Goal: Find specific page/section: Find specific page/section

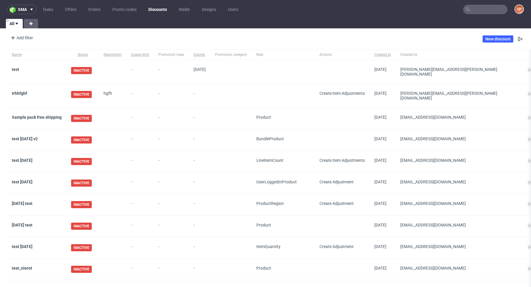
click at [476, 9] on input "text" at bounding box center [486, 9] width 44 height 9
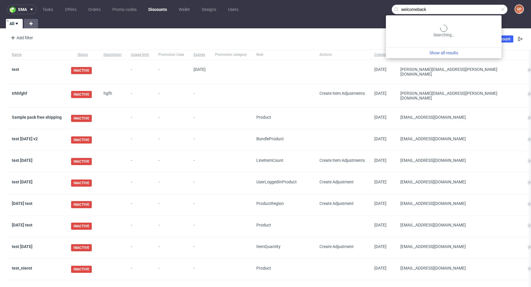
type input "welcomeback"
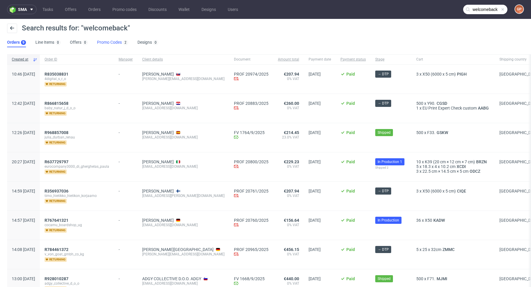
click at [107, 43] on link "Promo Codes 2" at bounding box center [112, 42] width 31 height 9
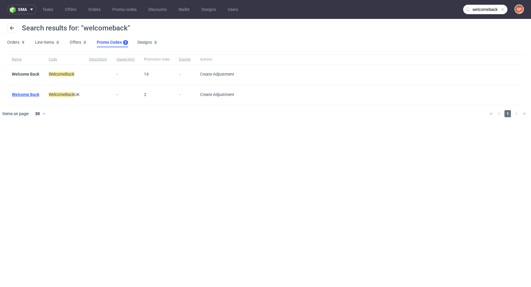
click at [24, 93] on link "Welcome Back" at bounding box center [25, 94] width 27 height 5
click at [31, 43] on ul "Orders 9 Line Items 0 Offers 0 Promo Codes 2 Designs 0" at bounding box center [85, 42] width 156 height 9
click at [25, 43] on div "9" at bounding box center [23, 42] width 5 height 5
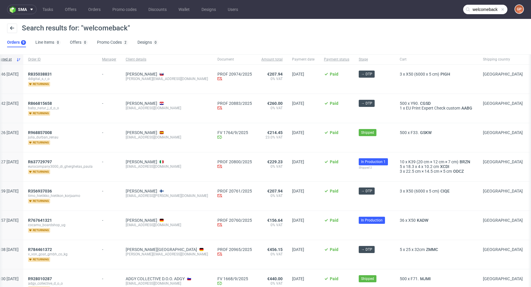
scroll to position [57, 0]
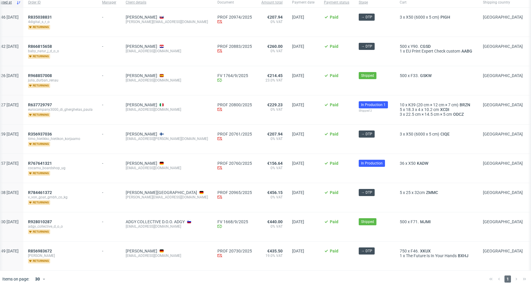
click at [510, 275] on div "1" at bounding box center [508, 278] width 42 height 7
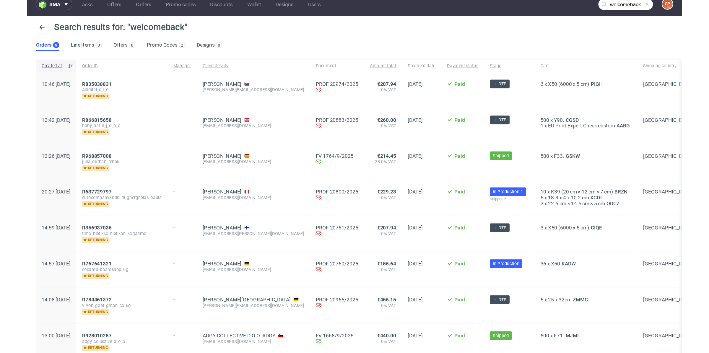
scroll to position [0, 0]
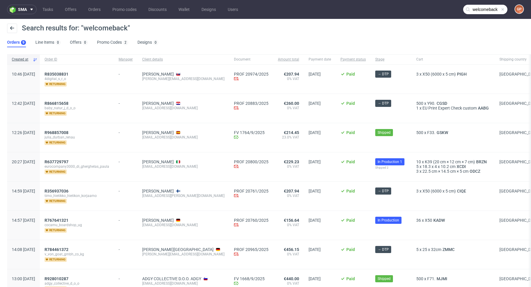
click at [480, 10] on input "welcomeback" at bounding box center [486, 9] width 44 height 9
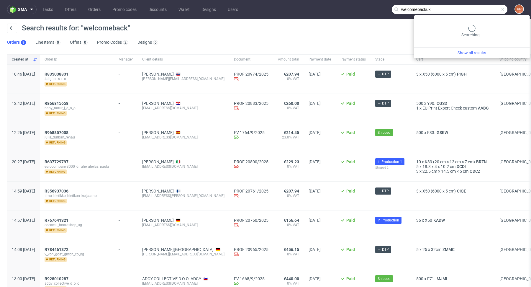
type input "welcomebackuk"
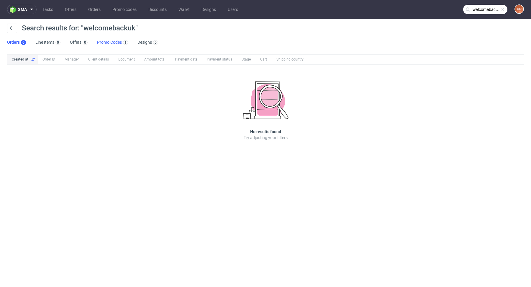
click at [118, 44] on link "Promo Codes 1" at bounding box center [112, 42] width 31 height 9
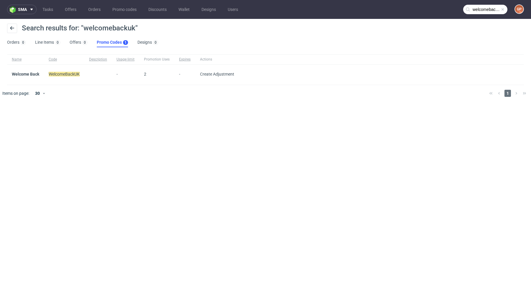
click at [144, 71] on div "2" at bounding box center [156, 75] width 35 height 20
click at [28, 72] on link "Welcome Back" at bounding box center [25, 74] width 27 height 5
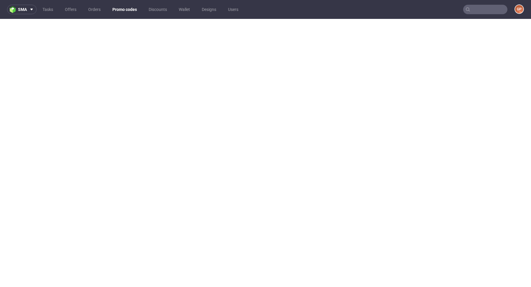
click at [123, 12] on link "Promo codes" at bounding box center [125, 9] width 32 height 9
